Goal: Use online tool/utility: Utilize a website feature to perform a specific function

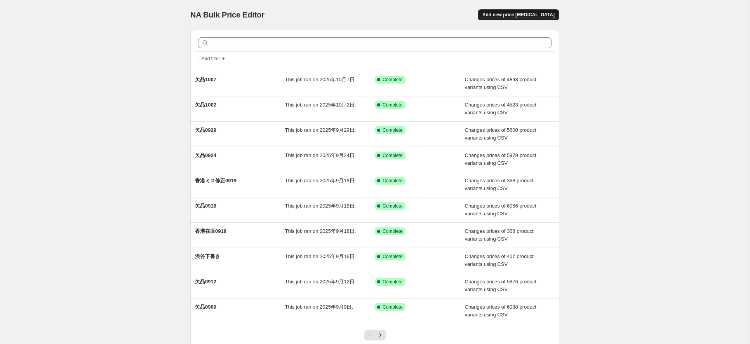
click at [521, 14] on span "Add new price [MEDICAL_DATA]" at bounding box center [518, 15] width 72 height 6
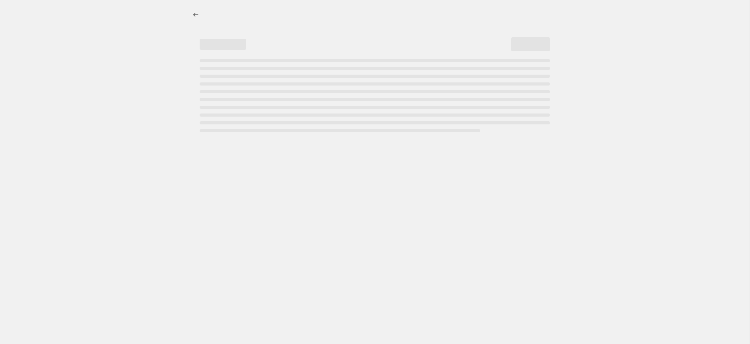
select select "percentage"
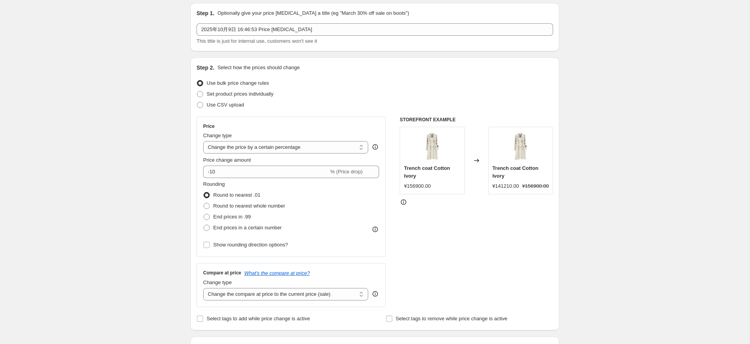
scroll to position [28, 0]
click at [216, 102] on span "Use CSV upload" at bounding box center [224, 103] width 37 height 6
click at [197, 101] on input "Use CSV upload" at bounding box center [197, 100] width 0 height 0
radio input "true"
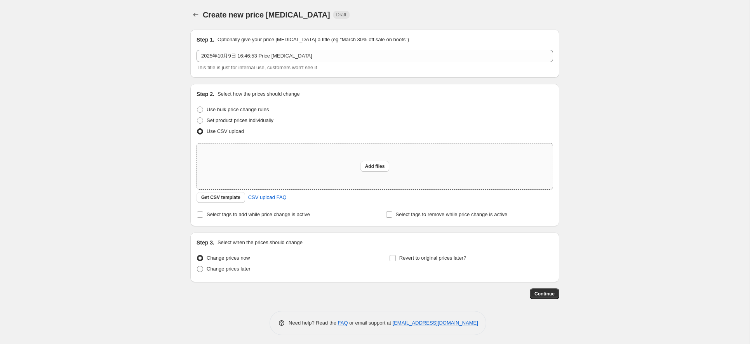
scroll to position [3, 0]
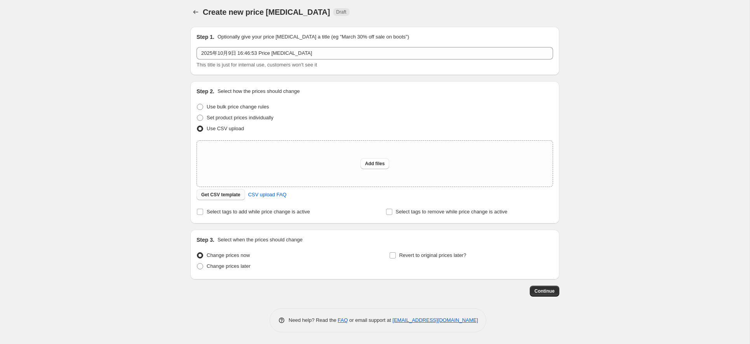
click at [228, 198] on button "Get CSV template" at bounding box center [220, 194] width 49 height 11
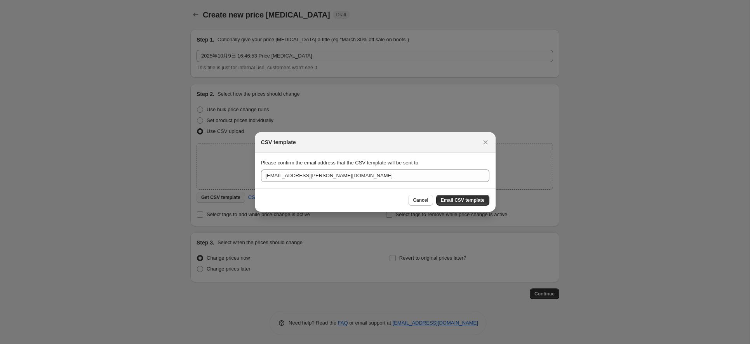
scroll to position [0, 0]
click at [468, 199] on span "Email CSV template" at bounding box center [463, 200] width 44 height 6
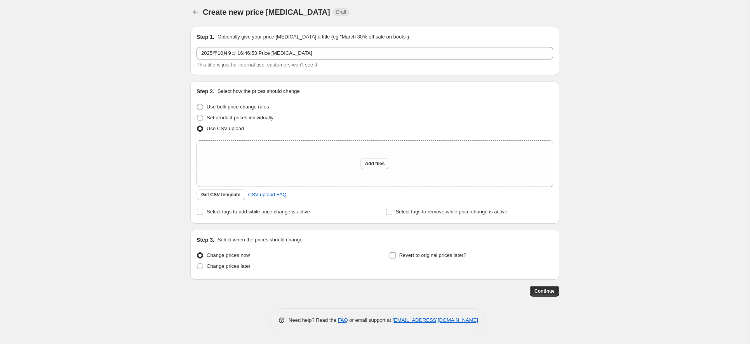
click at [168, 243] on div "Create new price [MEDICAL_DATA]. This page is ready Create new price [MEDICAL_D…" at bounding box center [374, 170] width 749 height 346
click at [642, 227] on div "Create new price [MEDICAL_DATA]. This page is ready Create new price [MEDICAL_D…" at bounding box center [374, 170] width 749 height 346
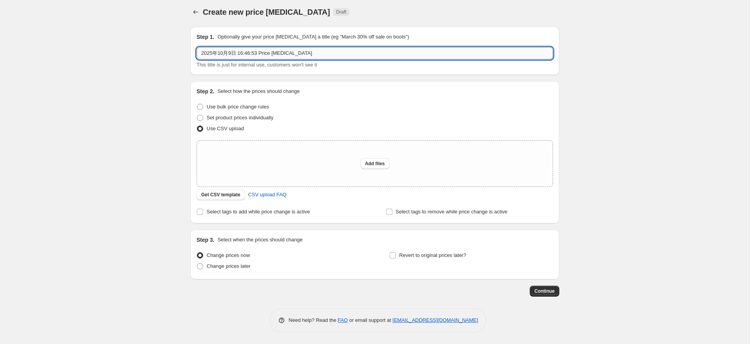
click at [364, 57] on input "2025年10月9日 16:46:53 Price [MEDICAL_DATA]" at bounding box center [374, 53] width 356 height 12
type input "欠品1009"
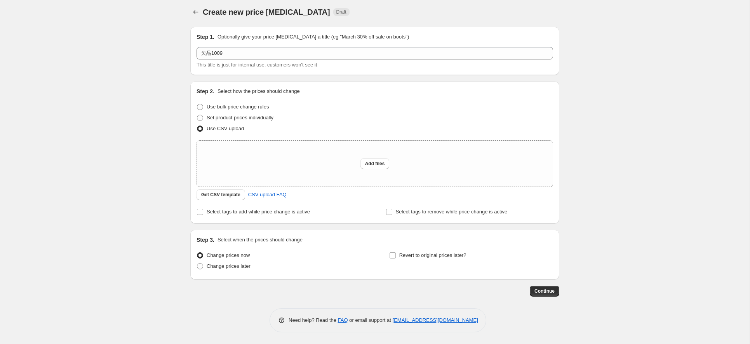
click at [171, 180] on div "Create new price [MEDICAL_DATA]. This page is ready Create new price [MEDICAL_D…" at bounding box center [374, 170] width 749 height 346
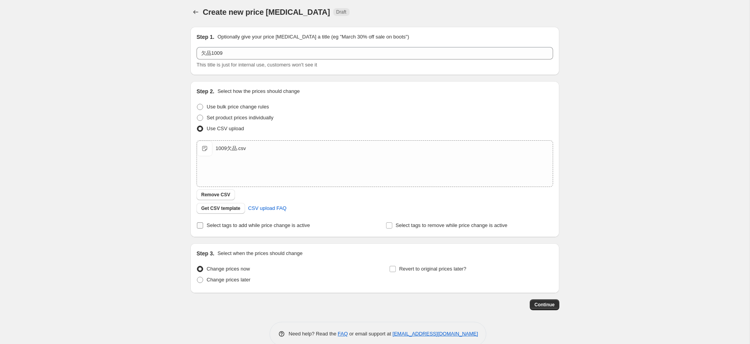
click at [213, 224] on span "Select tags to add while price change is active" at bounding box center [257, 225] width 103 height 6
click at [203, 224] on input "Select tags to add while price change is active" at bounding box center [200, 225] width 6 height 6
checkbox input "true"
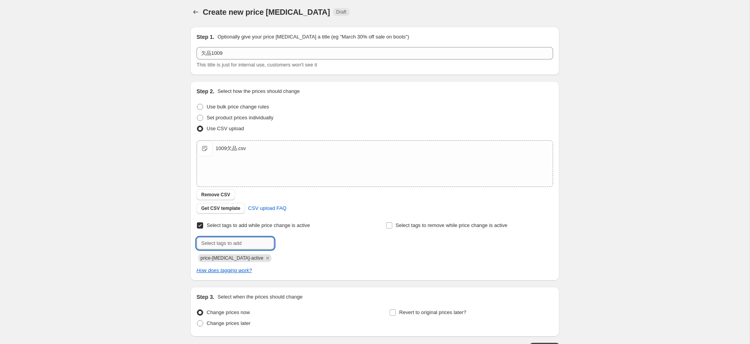
click at [227, 238] on input "text" at bounding box center [235, 243] width 78 height 12
type input "欠品1009"
click at [295, 244] on span "欠品1009" at bounding box center [301, 241] width 20 height 5
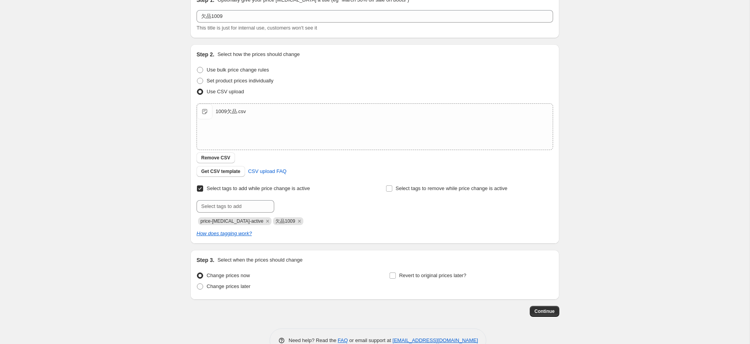
scroll to position [59, 0]
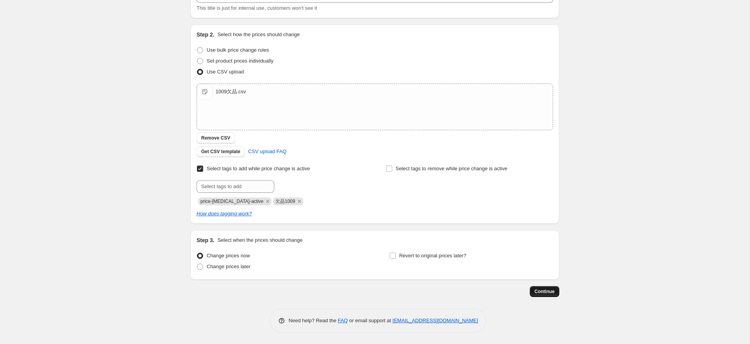
click at [544, 289] on span "Continue" at bounding box center [544, 291] width 20 height 6
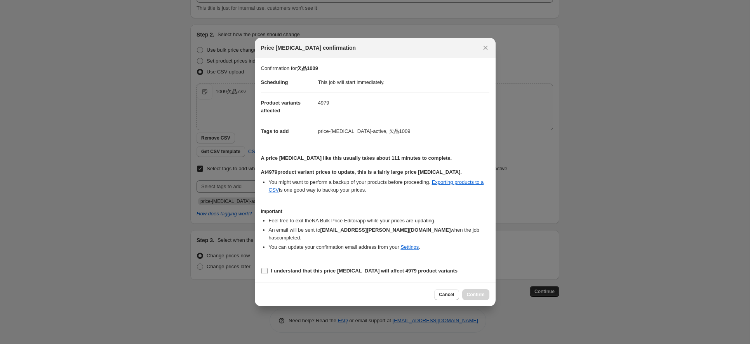
click at [268, 267] on label "I understand that this price [MEDICAL_DATA] will affect 4979 product variants" at bounding box center [359, 270] width 197 height 11
click at [267, 267] on input "I understand that this price [MEDICAL_DATA] will affect 4979 product variants" at bounding box center [264, 270] width 6 height 6
checkbox input "true"
click at [477, 291] on span "Confirm" at bounding box center [476, 294] width 18 height 6
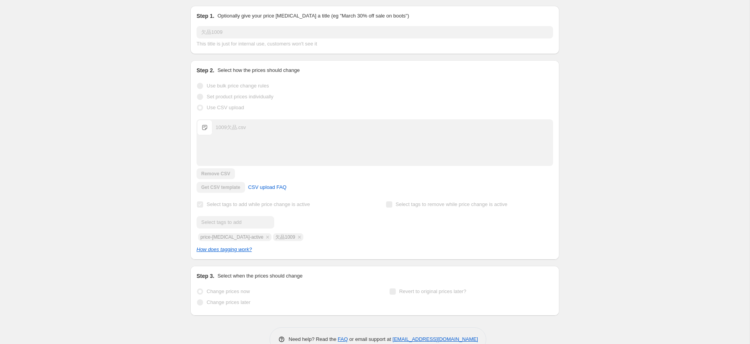
scroll to position [80, 0]
